Goal: Information Seeking & Learning: Check status

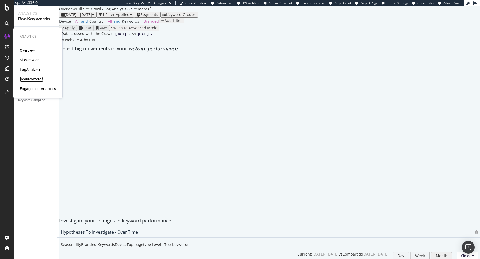
click at [33, 79] on div "RealKeywords" at bounding box center [32, 79] width 24 height 5
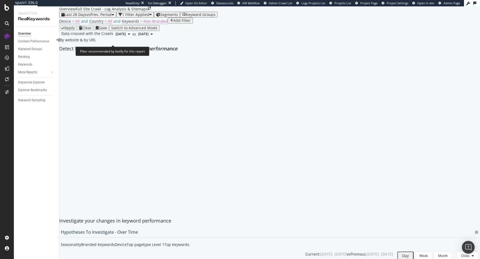
click at [146, 24] on span "Non-Branded" at bounding box center [155, 21] width 24 height 5
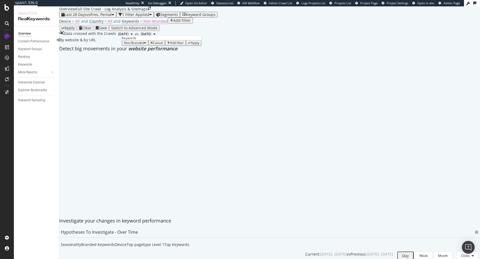
click at [146, 45] on div "Non-Branded" at bounding box center [135, 43] width 22 height 4
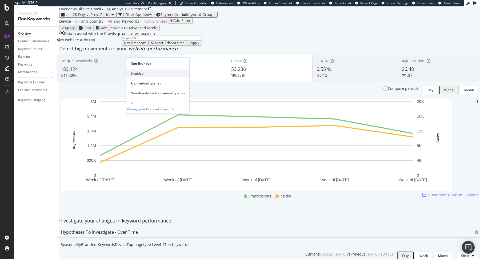
click at [139, 72] on span "Branded" at bounding box center [158, 73] width 54 height 5
drag, startPoint x: 177, startPoint y: 64, endPoint x: 180, endPoint y: 65, distance: 2.9
click at [184, 45] on div "Apply" at bounding box center [188, 43] width 8 height 4
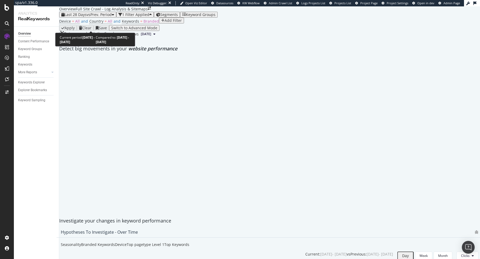
click at [101, 17] on span "vs Prev. Period" at bounding box center [99, 14] width 25 height 5
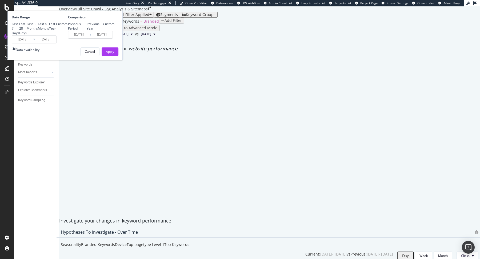
click at [67, 26] on div "Custom" at bounding box center [61, 24] width 11 height 5
click at [33, 43] on input "[DATE]" at bounding box center [22, 39] width 21 height 7
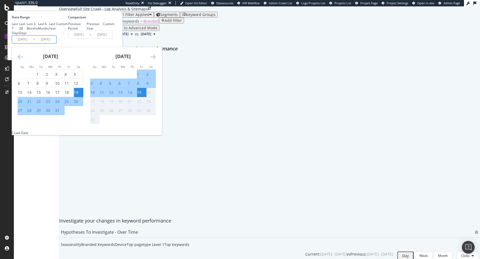
click at [23, 60] on icon "Move backward to switch to the previous month." at bounding box center [21, 57] width 6 height 6
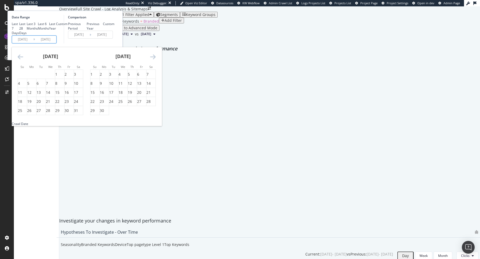
click at [23, 60] on icon "Move backward to switch to the previous month." at bounding box center [21, 57] width 6 height 6
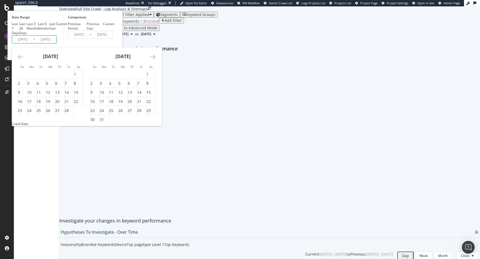
click at [23, 60] on icon "Move backward to switch to the previous month." at bounding box center [21, 57] width 6 height 6
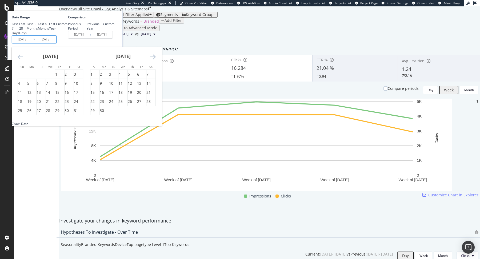
click at [23, 60] on icon "Move backward to switch to the previous month." at bounding box center [21, 57] width 6 height 6
click at [29, 77] on div "1" at bounding box center [28, 74] width 2 height 5
type input "[DATE]"
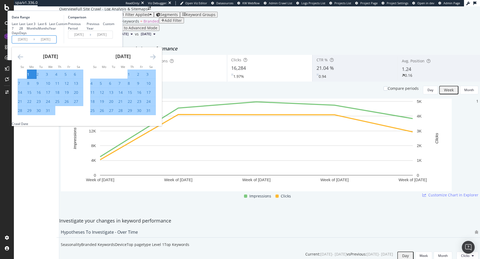
drag, startPoint x: 105, startPoint y: 85, endPoint x: 146, endPoint y: 90, distance: 41.1
click at [56, 43] on input "[DATE]" at bounding box center [45, 39] width 21 height 7
click at [156, 60] on icon "Move forward to switch to the next month." at bounding box center [153, 57] width 6 height 6
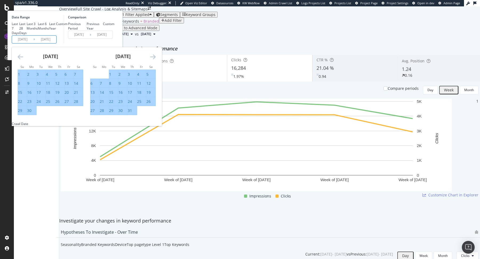
click at [156, 60] on icon "Move forward to switch to the next month." at bounding box center [153, 57] width 6 height 6
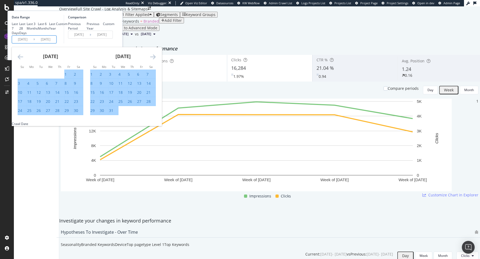
click at [156, 60] on icon "Move forward to switch to the next month." at bounding box center [153, 57] width 6 height 6
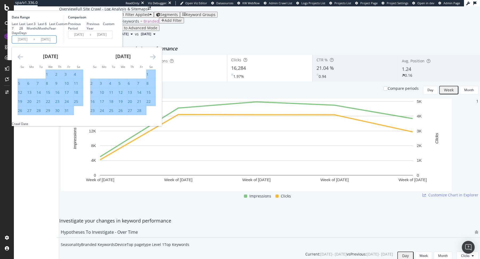
click at [156, 60] on icon "Move forward to switch to the next month." at bounding box center [153, 57] width 6 height 6
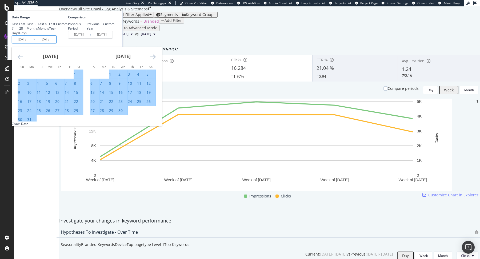
click at [156, 60] on icon "Move forward to switch to the next month." at bounding box center [153, 57] width 6 height 6
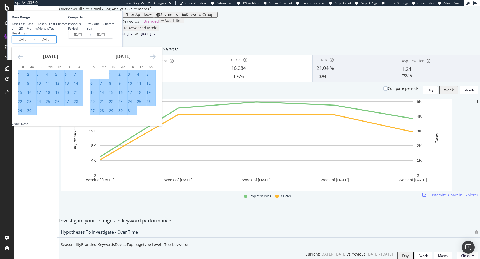
click at [31, 113] on div "30" at bounding box center [29, 110] width 4 height 5
type input "[DATE]"
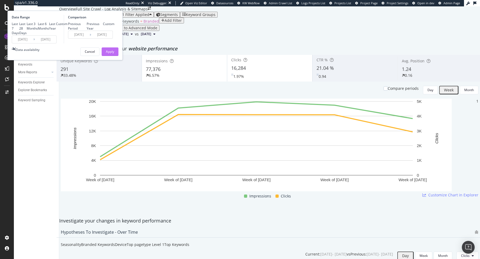
click at [114, 54] on div "Apply" at bounding box center [110, 51] width 8 height 5
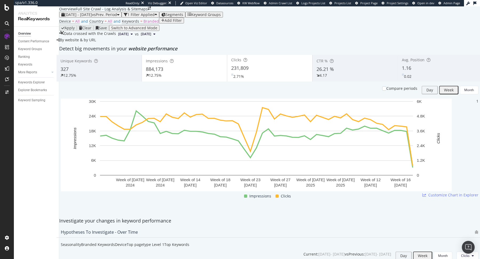
scroll to position [8, 0]
click at [143, 24] on span "Branded" at bounding box center [150, 21] width 15 height 5
click at [139, 36] on icon "button" at bounding box center [138, 34] width 2 height 3
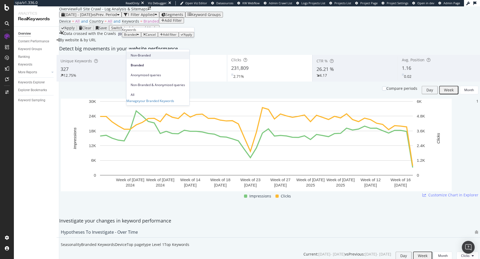
click at [141, 57] on span "Non-Branded" at bounding box center [158, 55] width 54 height 5
click at [188, 36] on div "button" at bounding box center [189, 34] width 3 height 3
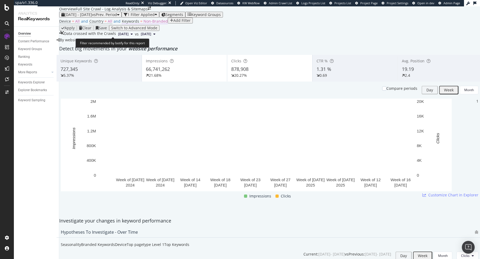
click at [157, 24] on span "Non-Branded" at bounding box center [155, 21] width 24 height 5
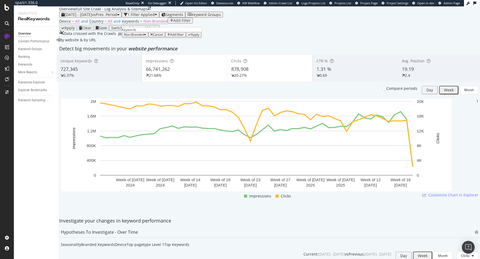
click at [146, 36] on icon "button" at bounding box center [145, 34] width 2 height 3
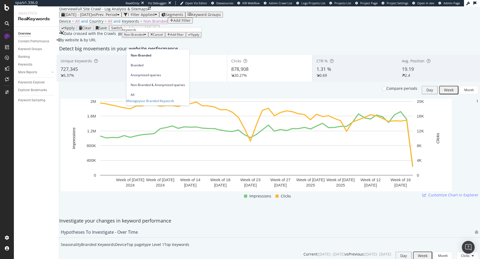
click at [147, 63] on span "Branded" at bounding box center [158, 65] width 54 height 5
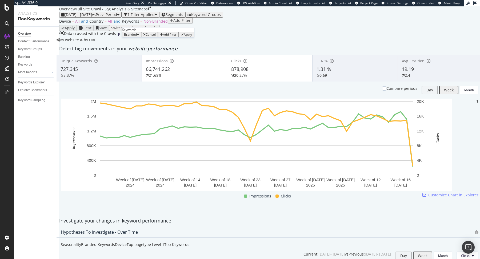
click at [184, 37] on div "Apply" at bounding box center [188, 35] width 8 height 4
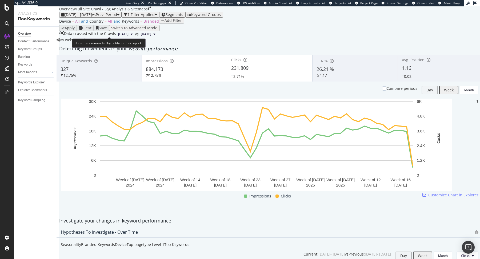
click at [149, 24] on span "Branded" at bounding box center [150, 21] width 15 height 5
click at [141, 37] on div "Branded" at bounding box center [131, 34] width 19 height 5
click at [139, 37] on div "Branded" at bounding box center [131, 35] width 15 height 4
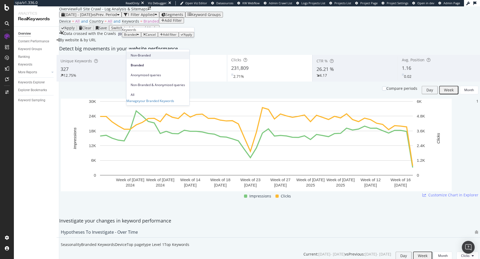
click at [143, 53] on span "Non-Branded" at bounding box center [158, 55] width 54 height 5
click at [191, 37] on div "Apply" at bounding box center [195, 35] width 8 height 4
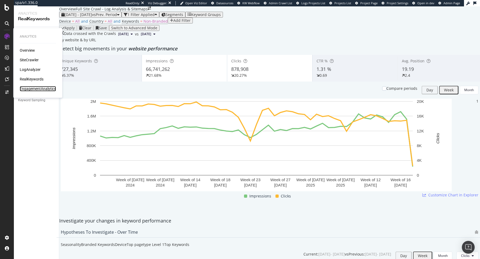
click at [27, 89] on div "EngagementAnalytics" at bounding box center [38, 88] width 36 height 5
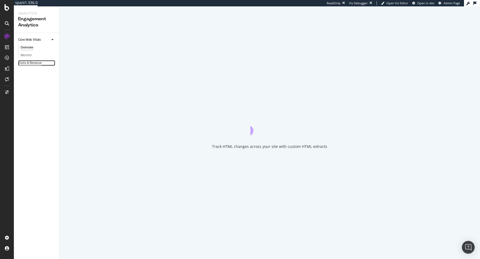
click at [26, 63] on div "Visits & Revenue" at bounding box center [29, 63] width 23 height 6
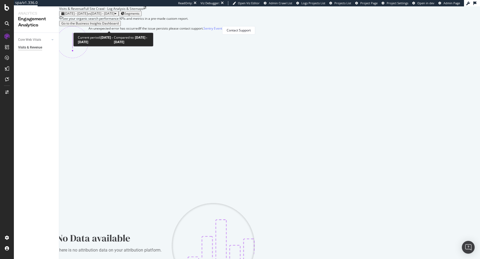
click at [114, 16] on span "vs 2025 Jun. 20th - Jul. 17th" at bounding box center [101, 13] width 27 height 5
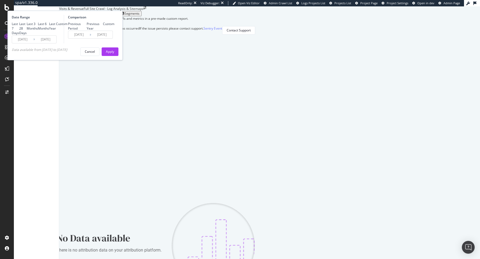
click at [38, 31] on div "Last 3 Months" at bounding box center [32, 26] width 11 height 9
type input "2025/05/15"
type input "2025/02/12"
type input "2025/05/14"
drag, startPoint x: 170, startPoint y: 102, endPoint x: 173, endPoint y: 97, distance: 5.9
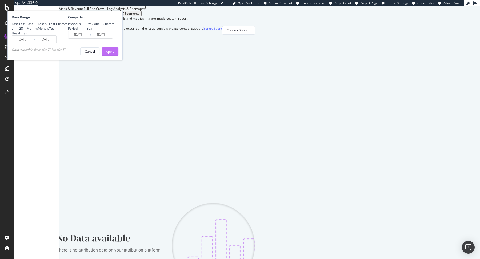
click at [123, 60] on div "Date Range Last 7 Days Last 28 Days Last 3 Months Last 6 Months Last Year Custo…" at bounding box center [64, 36] width 115 height 50
click at [114, 54] on div "Apply" at bounding box center [110, 51] width 8 height 5
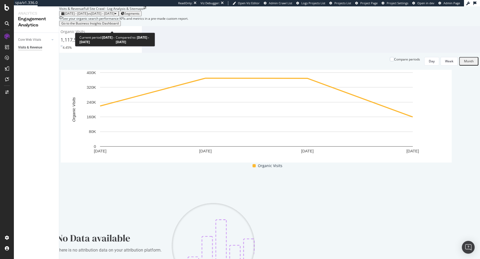
click at [131, 16] on div "2025 May. 15th - Aug. 14th vs 2025 Feb. 12th - May. 14th Segments" at bounding box center [269, 13] width 421 height 5
click at [117, 15] on div "2025 May. 15th - Aug. 14th vs 2025 Feb. 12th - May. 14th" at bounding box center [88, 14] width 55 height 4
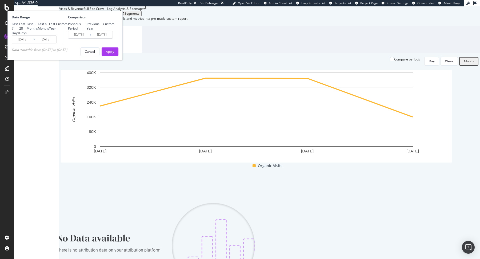
click at [49, 31] on div "Last 6 Months" at bounding box center [43, 26] width 11 height 9
type input "2025/02/15"
type input "2024/08/18"
type input "2025/02/14"
click at [114, 54] on div "Apply" at bounding box center [110, 51] width 8 height 5
